Goal: Information Seeking & Learning: Check status

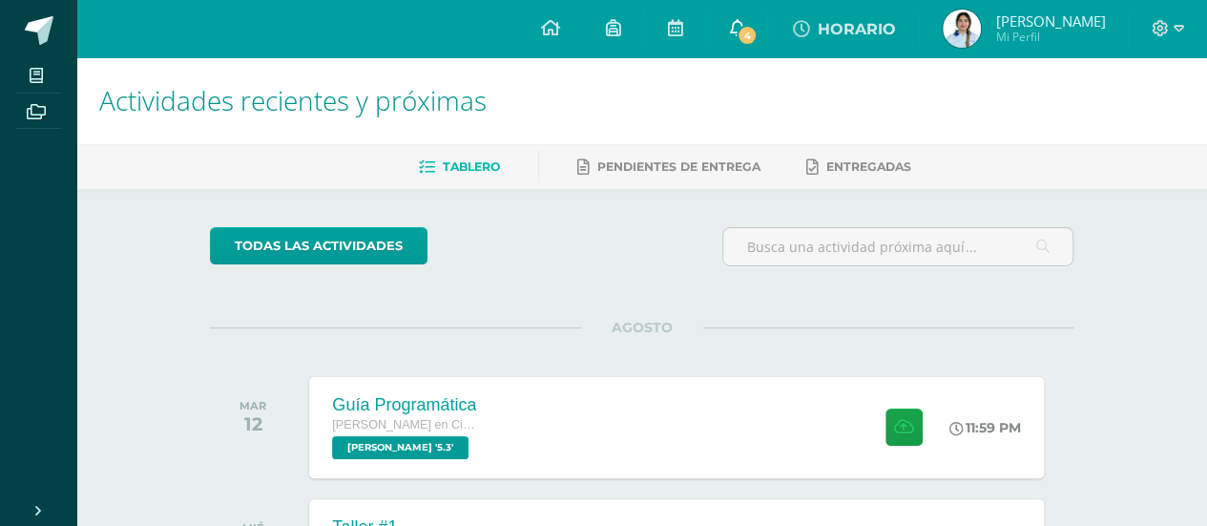
click at [758, 28] on span "4" at bounding box center [747, 35] width 21 height 21
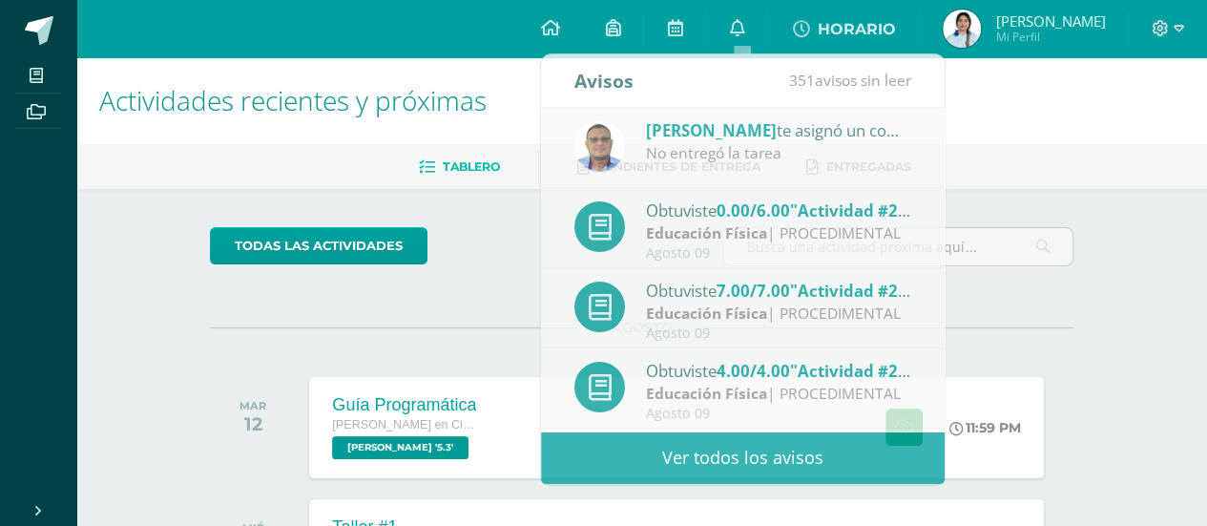
click at [504, 261] on div "todas las Actividades" at bounding box center [385, 254] width 366 height 54
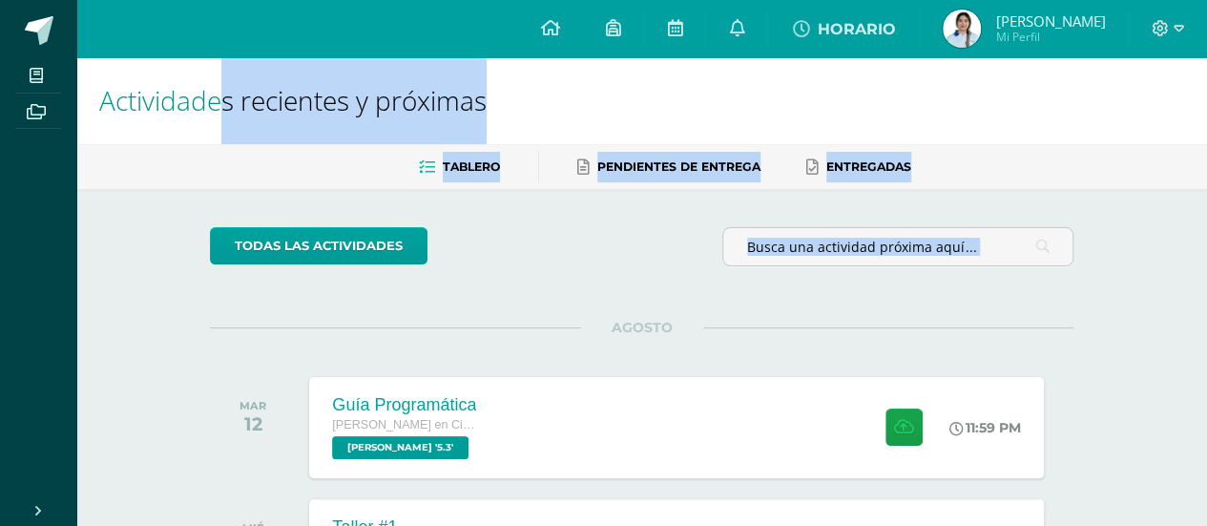
drag, startPoint x: 364, startPoint y: 322, endPoint x: 216, endPoint y: 125, distance: 246.0
click at [216, 125] on h1 "Actividades recientes y próximas" at bounding box center [641, 100] width 1085 height 87
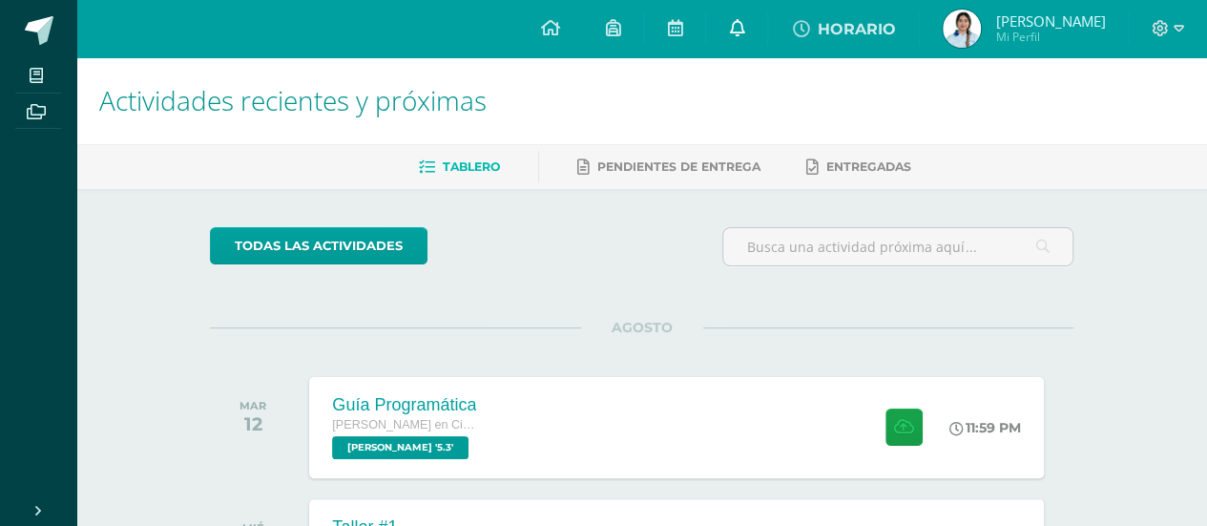
click at [744, 35] on icon at bounding box center [736, 27] width 15 height 17
click at [965, 171] on ul "Tablero Pendientes de entrega Entregadas" at bounding box center [664, 166] width 1131 height 31
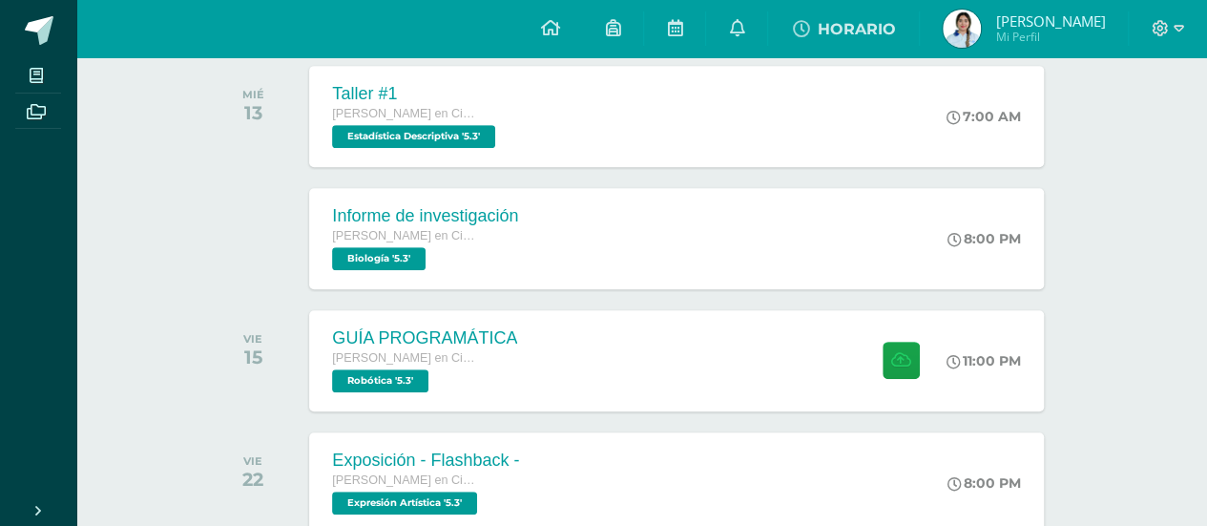
scroll to position [435, 0]
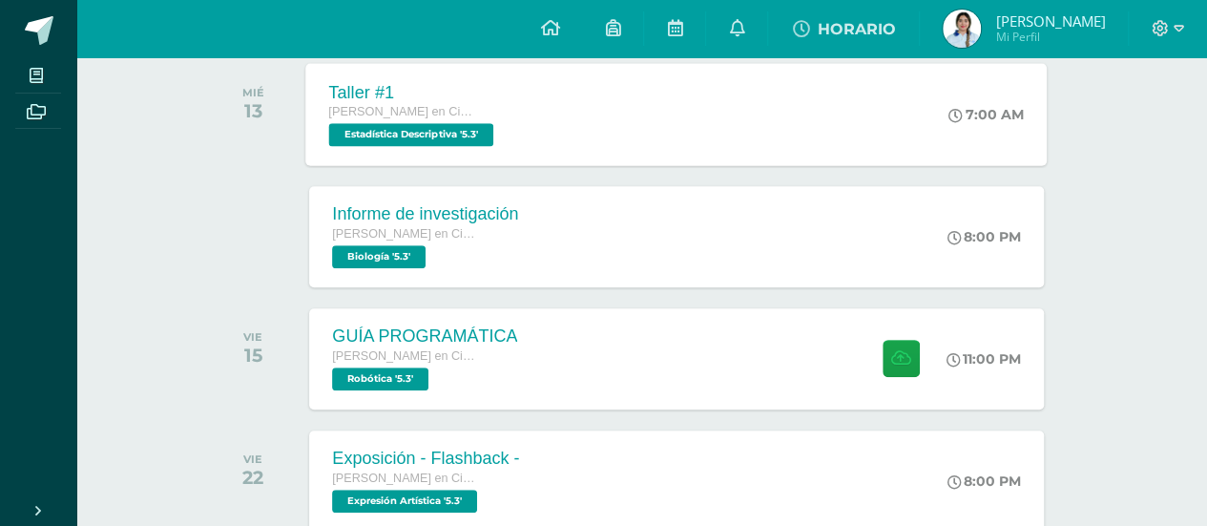
click at [982, 85] on div "7:00 AM" at bounding box center [997, 114] width 102 height 102
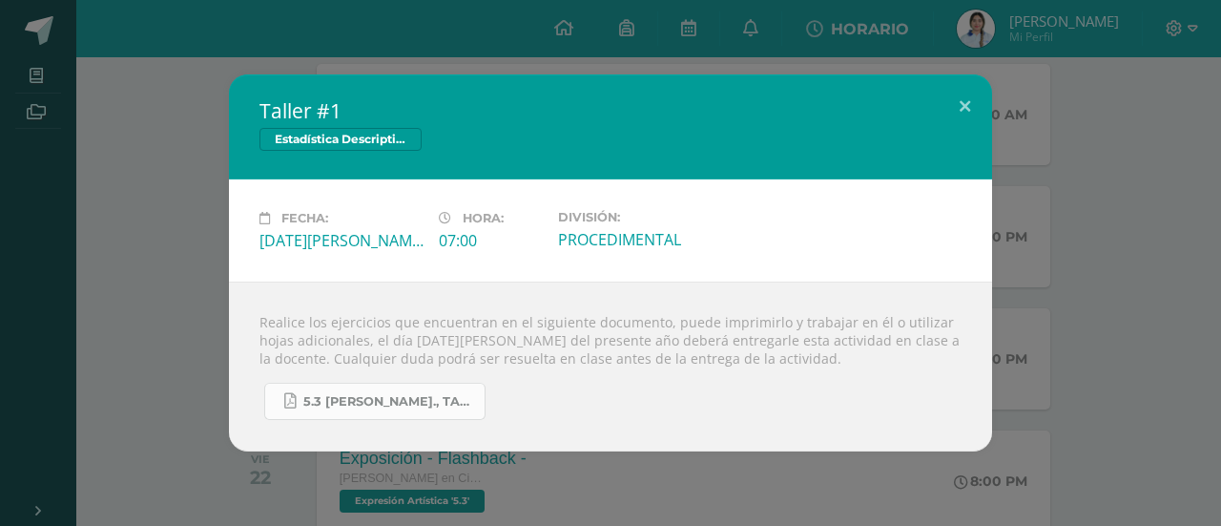
click at [401, 410] on link "5.3 [PERSON_NAME]., Taller #1 - Estadística.pdf" at bounding box center [374, 401] width 221 height 37
click at [1128, 87] on div "Taller #1 Estadística Descriptiva Fecha: [DATE][PERSON_NAME] Hora: 07:00 Divisi…" at bounding box center [611, 262] width 1206 height 377
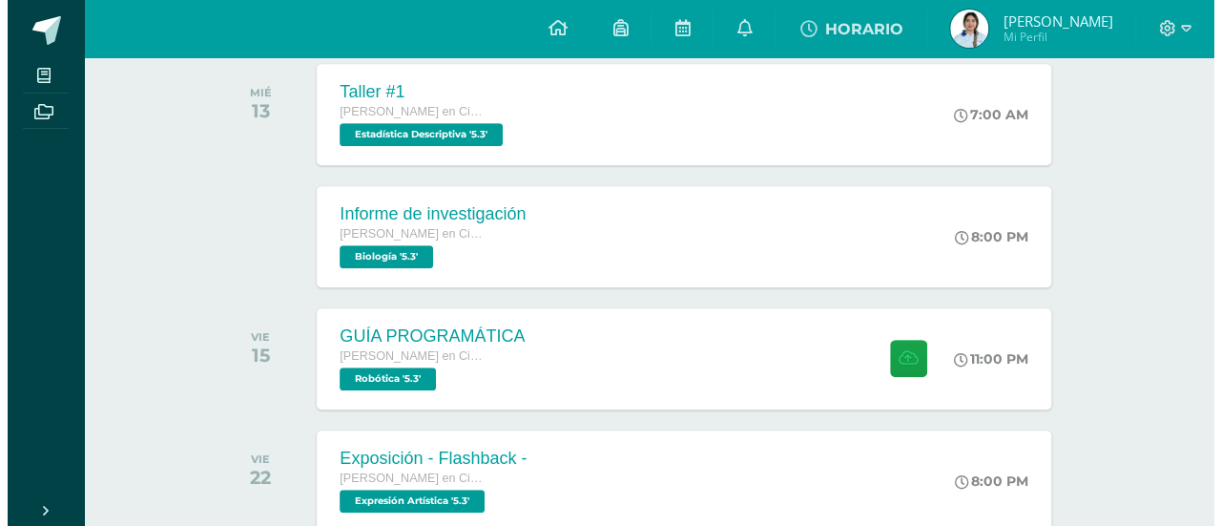
scroll to position [433, 0]
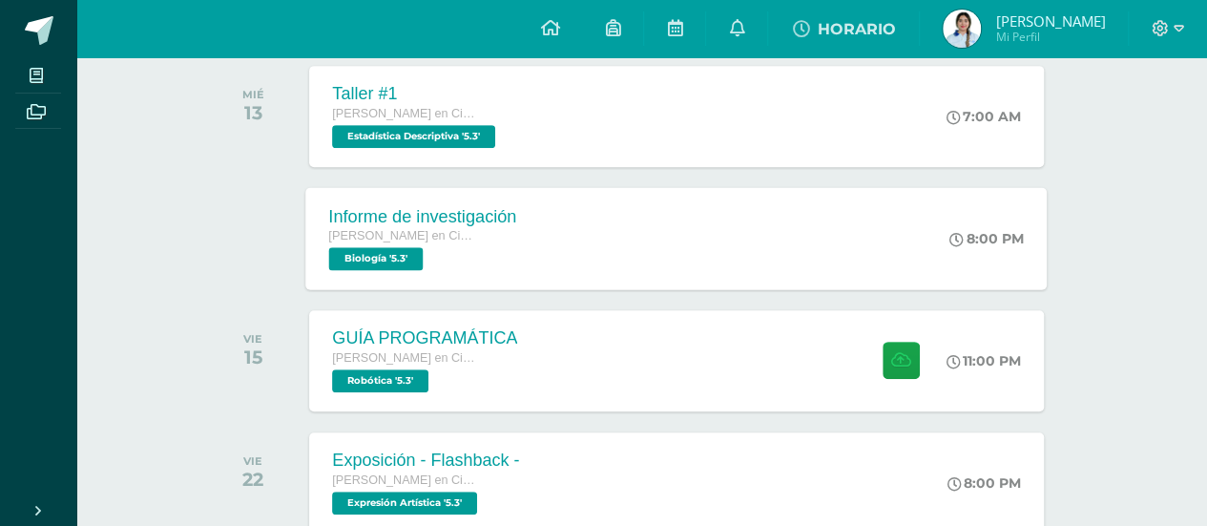
click at [947, 234] on div "8:00 PM" at bounding box center [997, 238] width 101 height 102
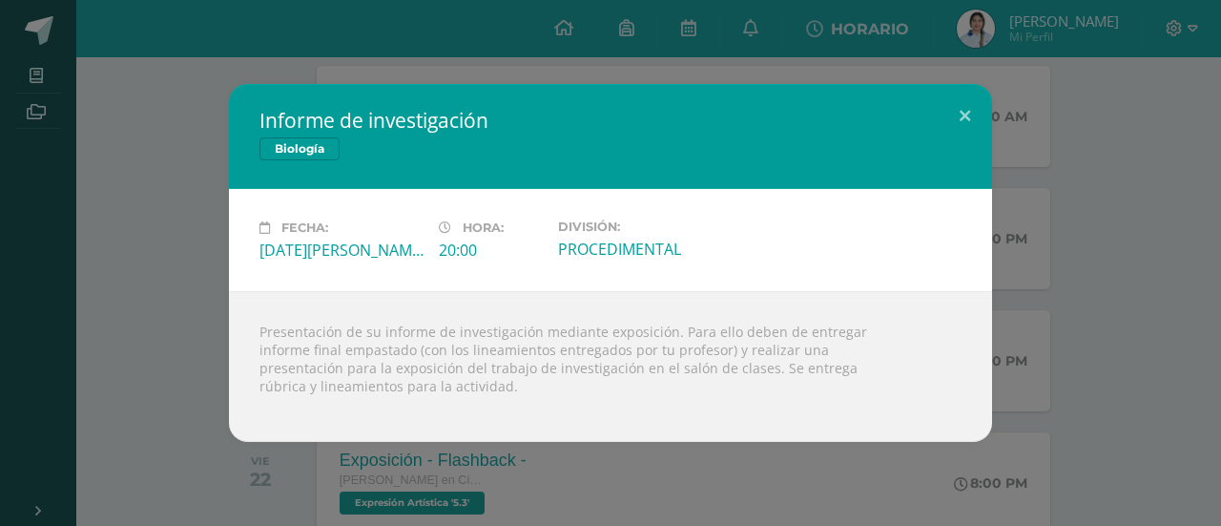
click at [763, 287] on div "Fecha: [DATE][PERSON_NAME] Hora: 20:00 División: PROCEDIMENTAL" at bounding box center [610, 240] width 763 height 102
drag, startPoint x: 763, startPoint y: 287, endPoint x: 540, endPoint y: 367, distance: 237.2
click at [540, 367] on div "Presentación de su informe de investigación mediante exposición. Para ello debe…" at bounding box center [610, 366] width 763 height 151
